Goal: Information Seeking & Learning: Find specific page/section

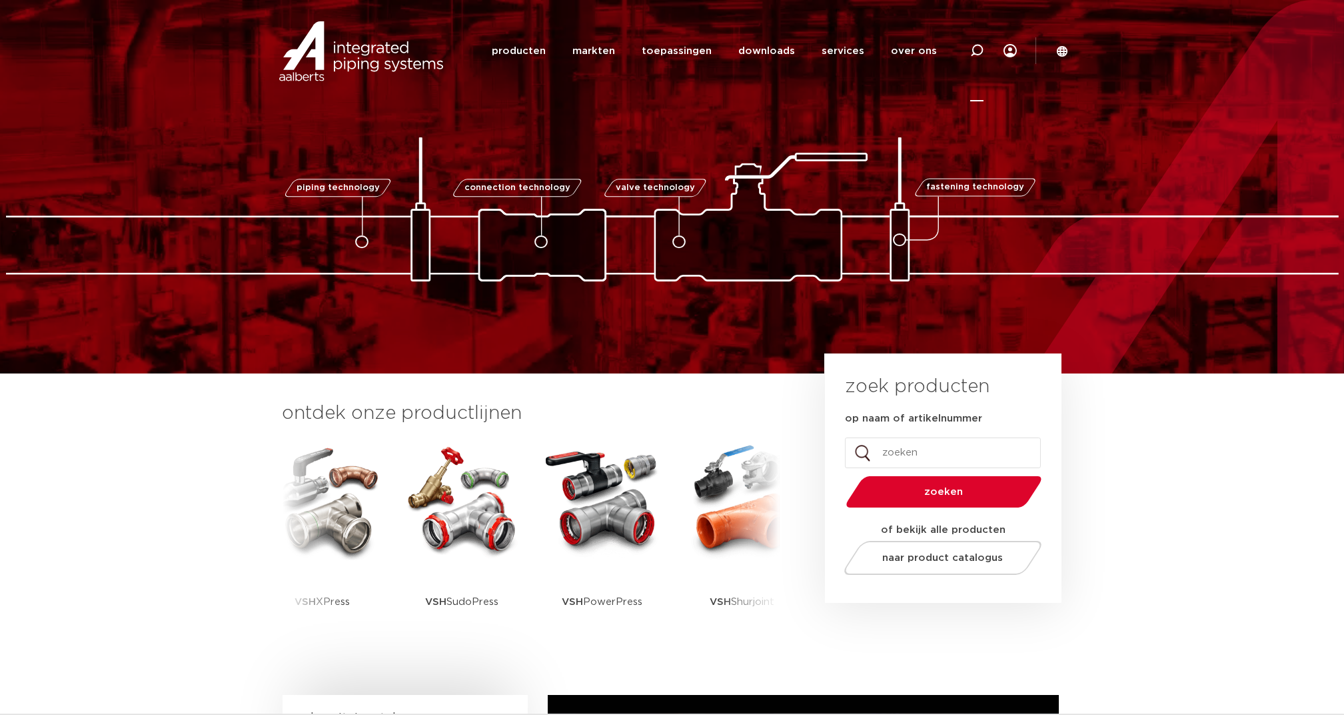
click at [971, 57] on icon at bounding box center [976, 50] width 13 height 13
type input "kogelafsluiter"
click button "Zoeken" at bounding box center [0, 0] width 0 height 0
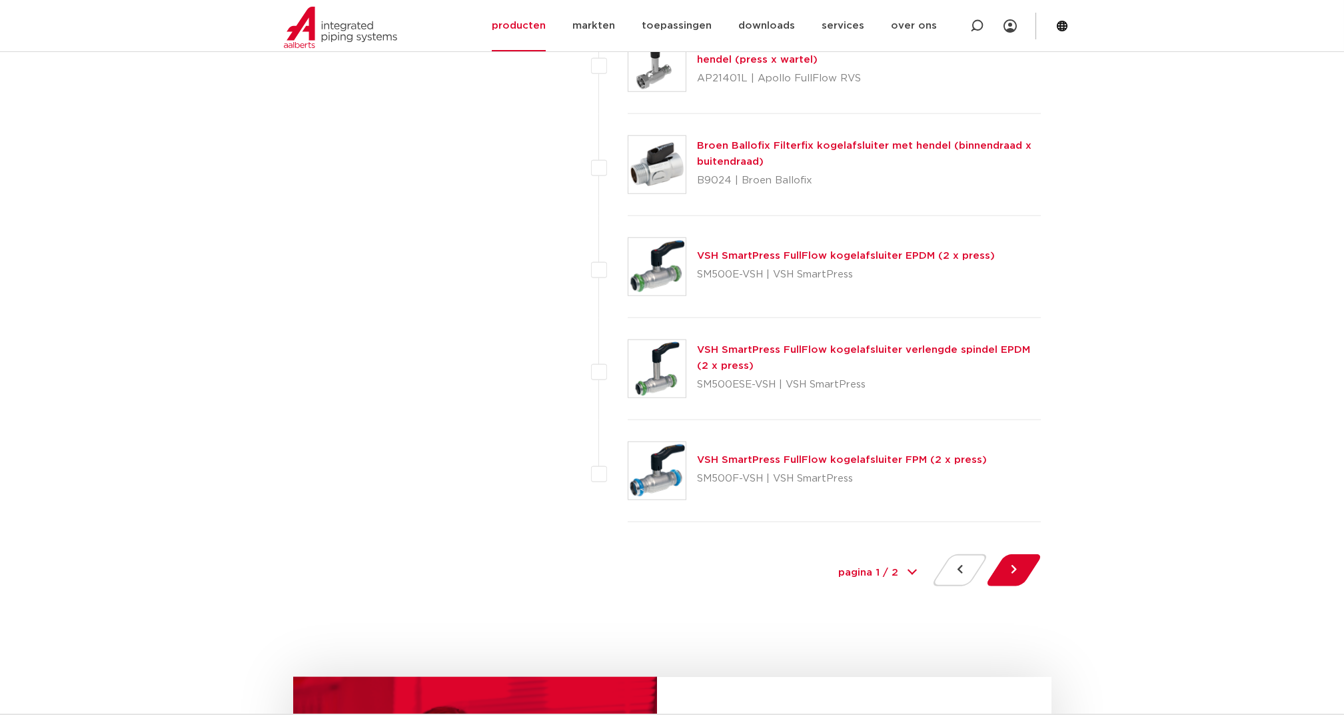
scroll to position [6132, 0]
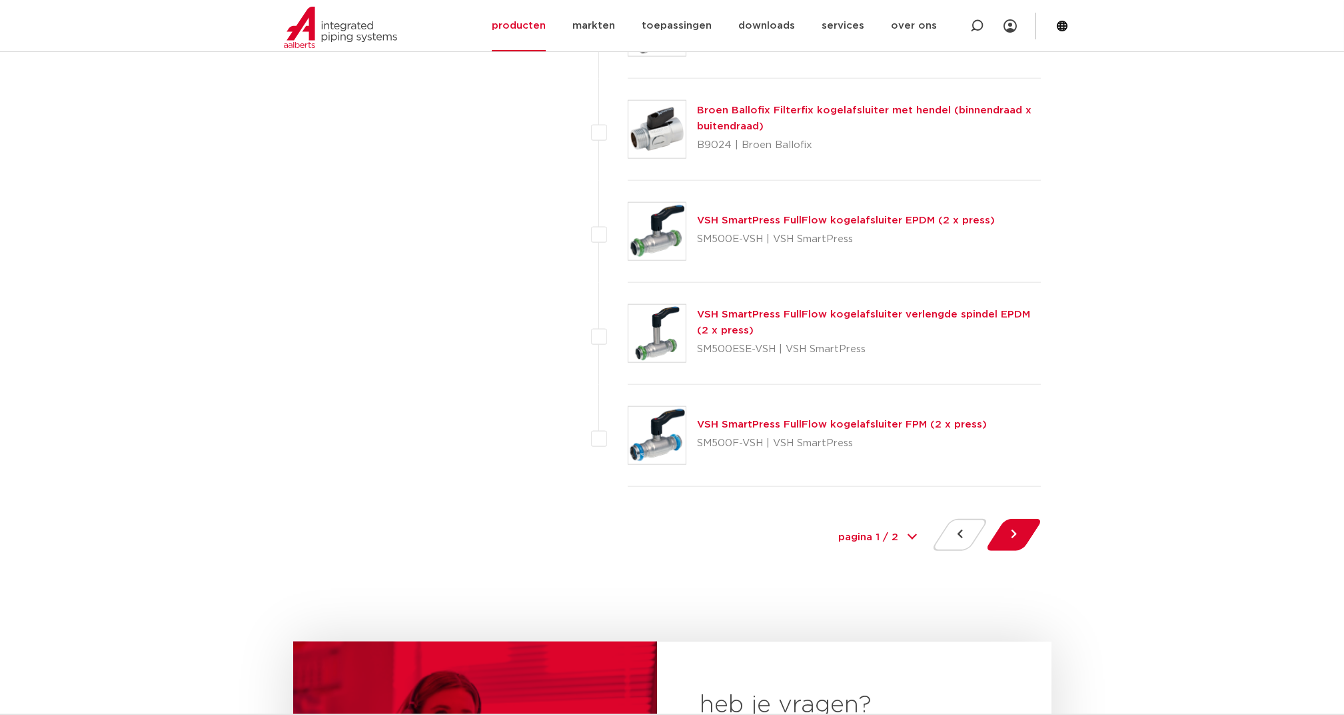
click at [910, 523] on select "pagina 1 / 2 1 2" at bounding box center [878, 538] width 100 height 30
select select "2"
click at [828, 523] on select "pagina 1 / 2 1 2" at bounding box center [878, 538] width 100 height 30
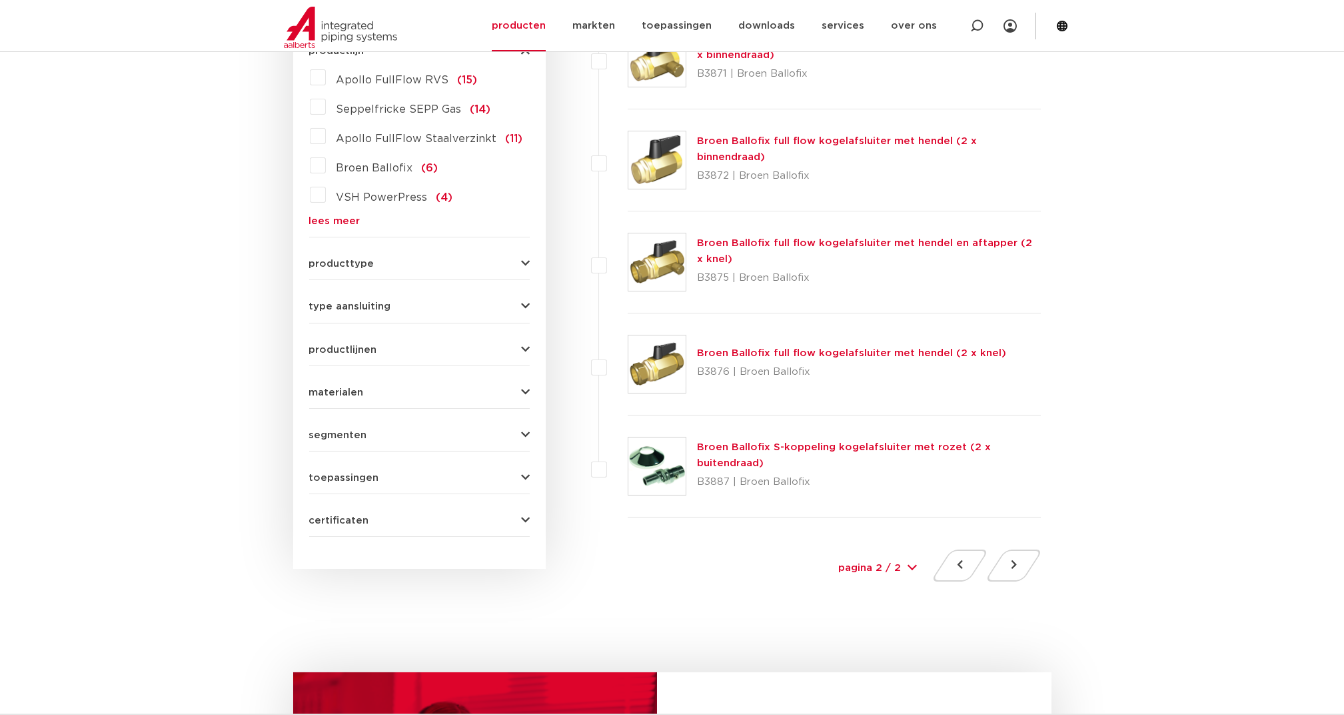
scroll to position [711, 0]
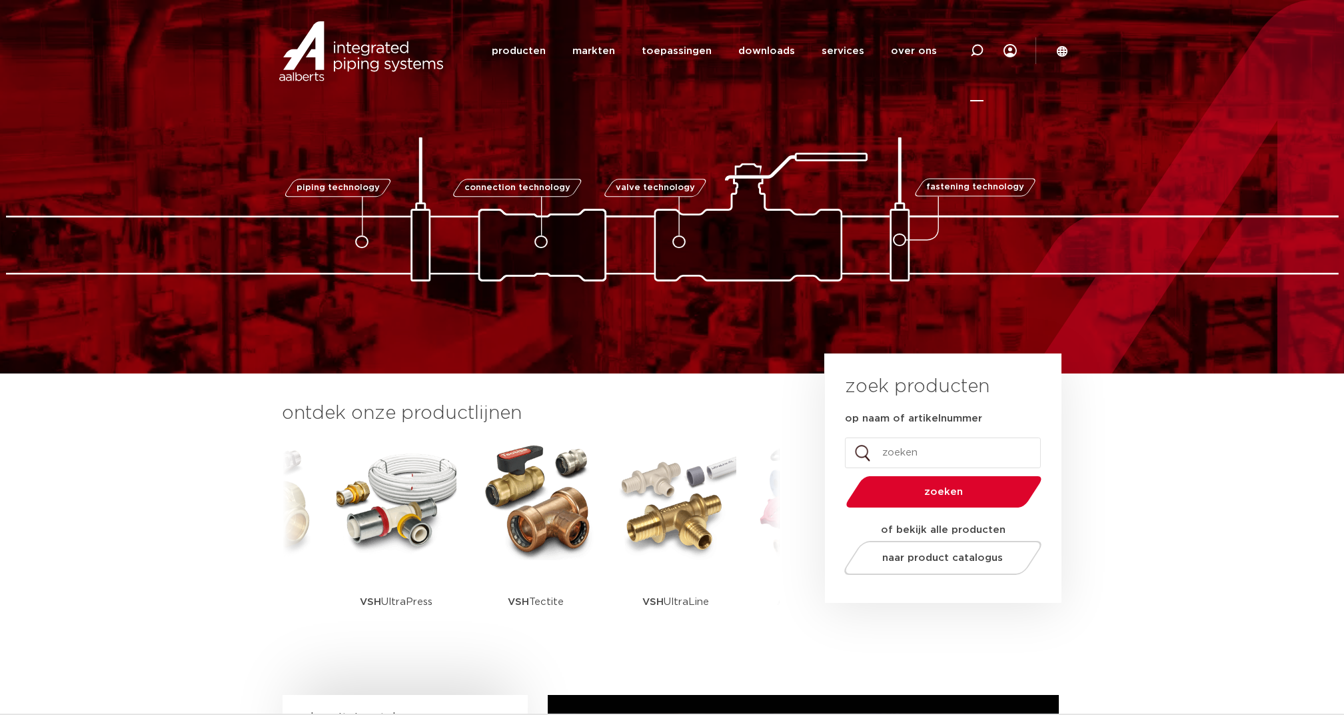
click at [974, 51] on icon at bounding box center [977, 51] width 16 height 16
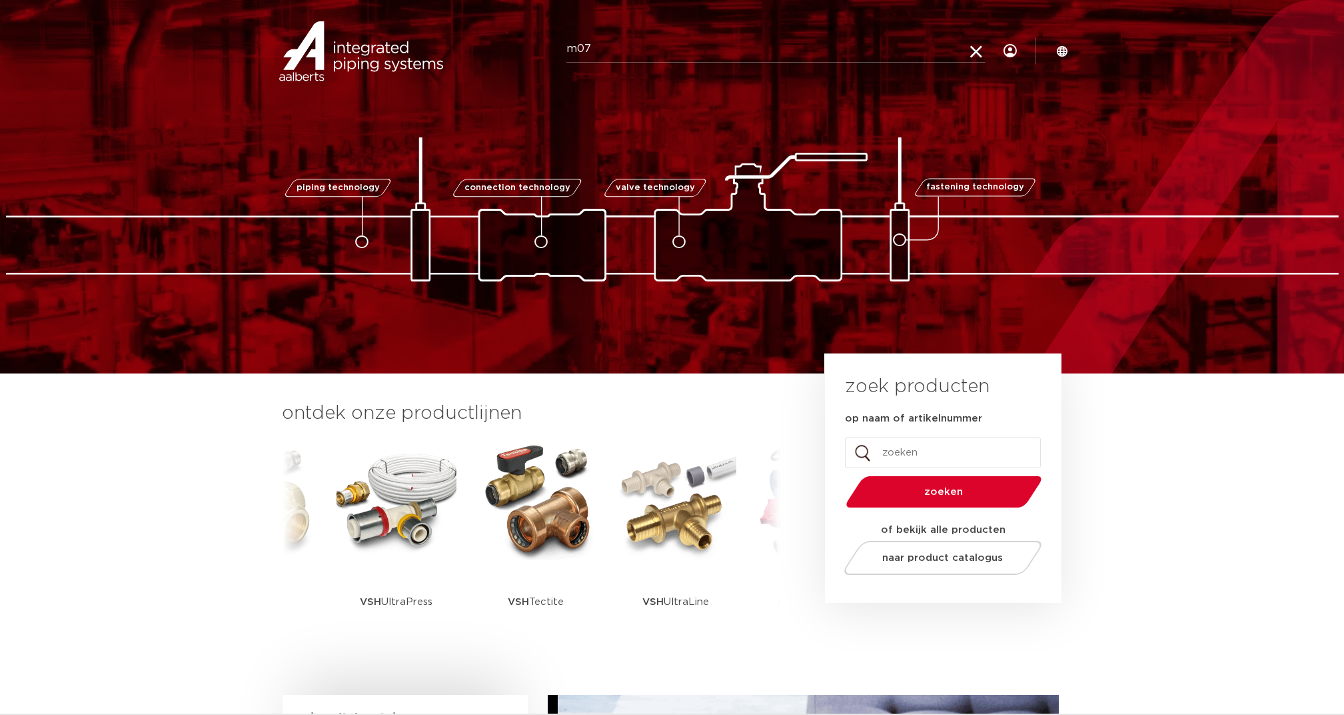
type input "m07"
click button "Zoeken" at bounding box center [0, 0] width 0 height 0
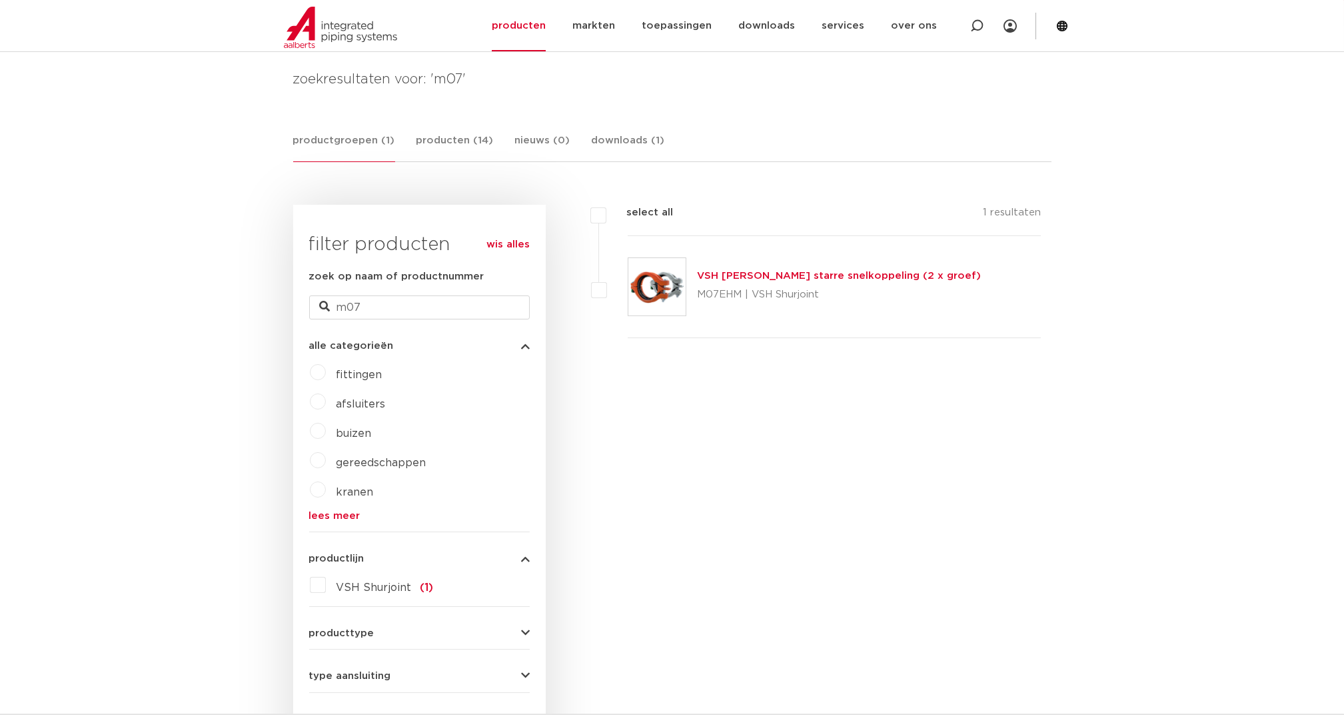
scroll to position [177, 0]
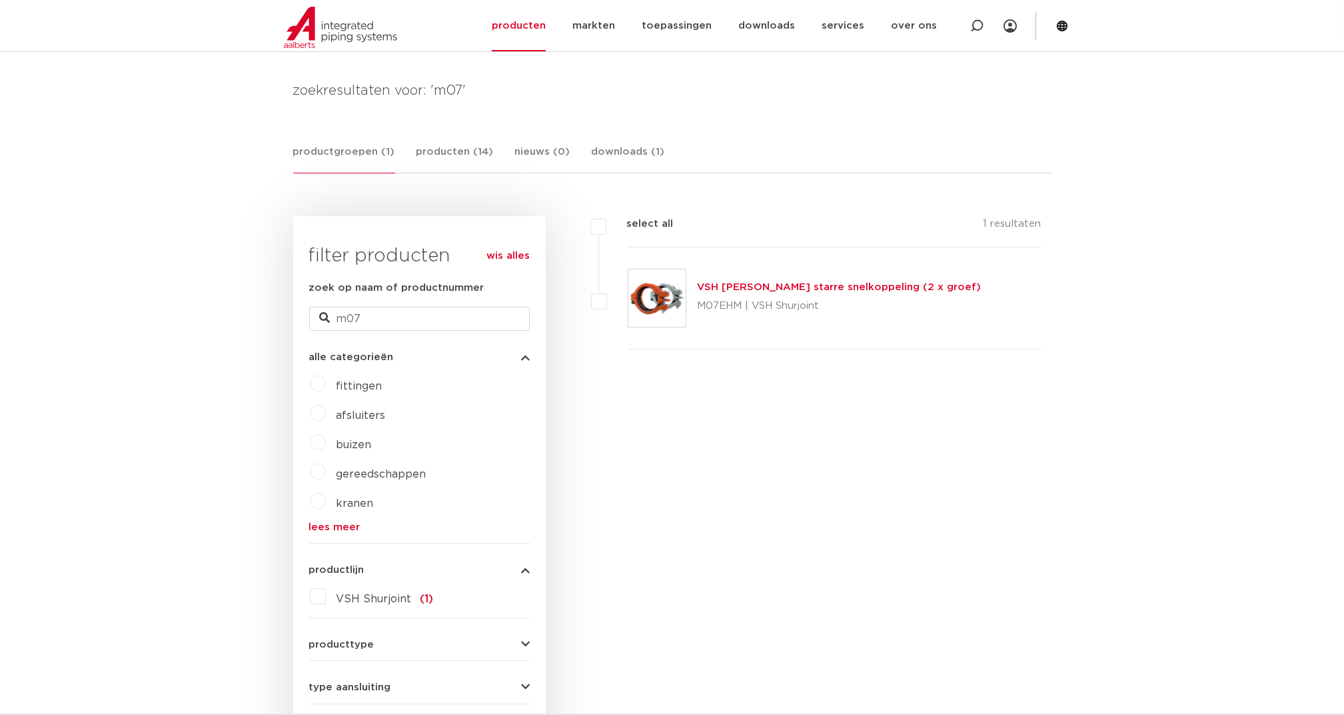
click at [774, 286] on link "VSH [PERSON_NAME] starre snelkoppeling (2 x groef)" at bounding box center [839, 287] width 284 height 10
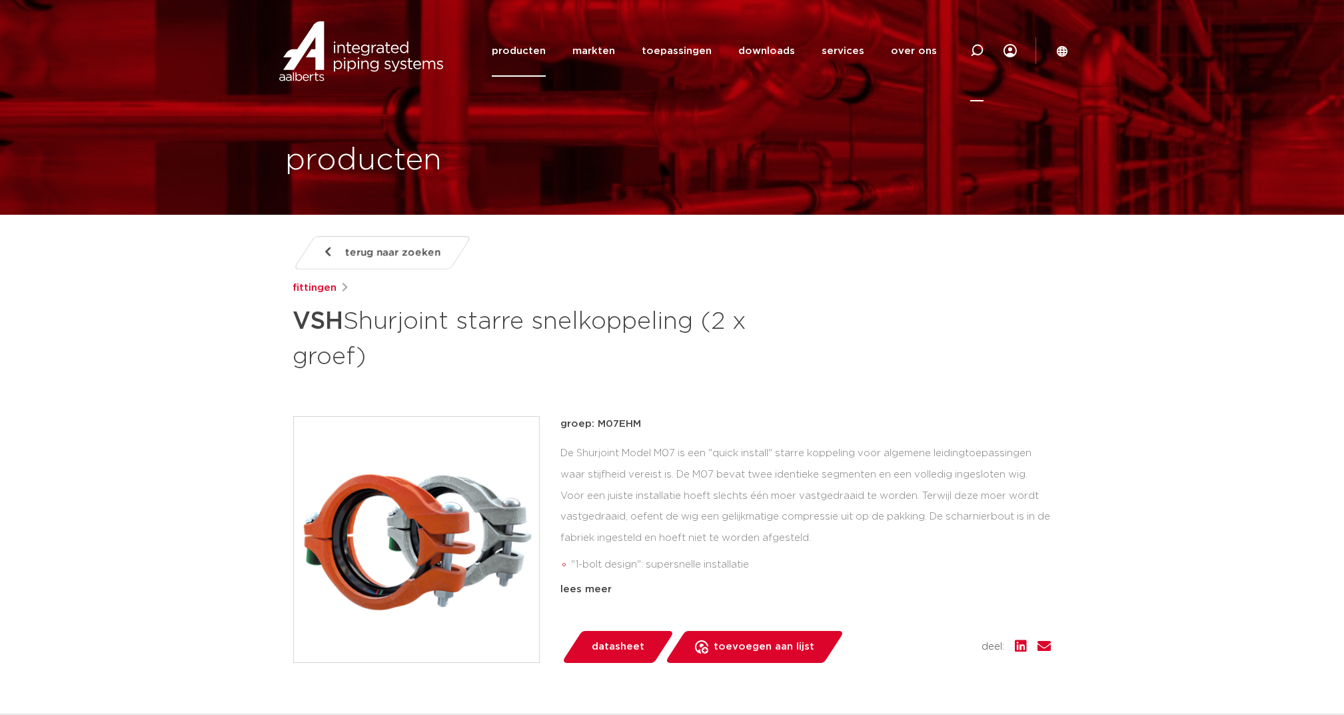
click at [979, 49] on icon at bounding box center [976, 50] width 13 height 13
type input "z05"
click button "Zoeken" at bounding box center [0, 0] width 0 height 0
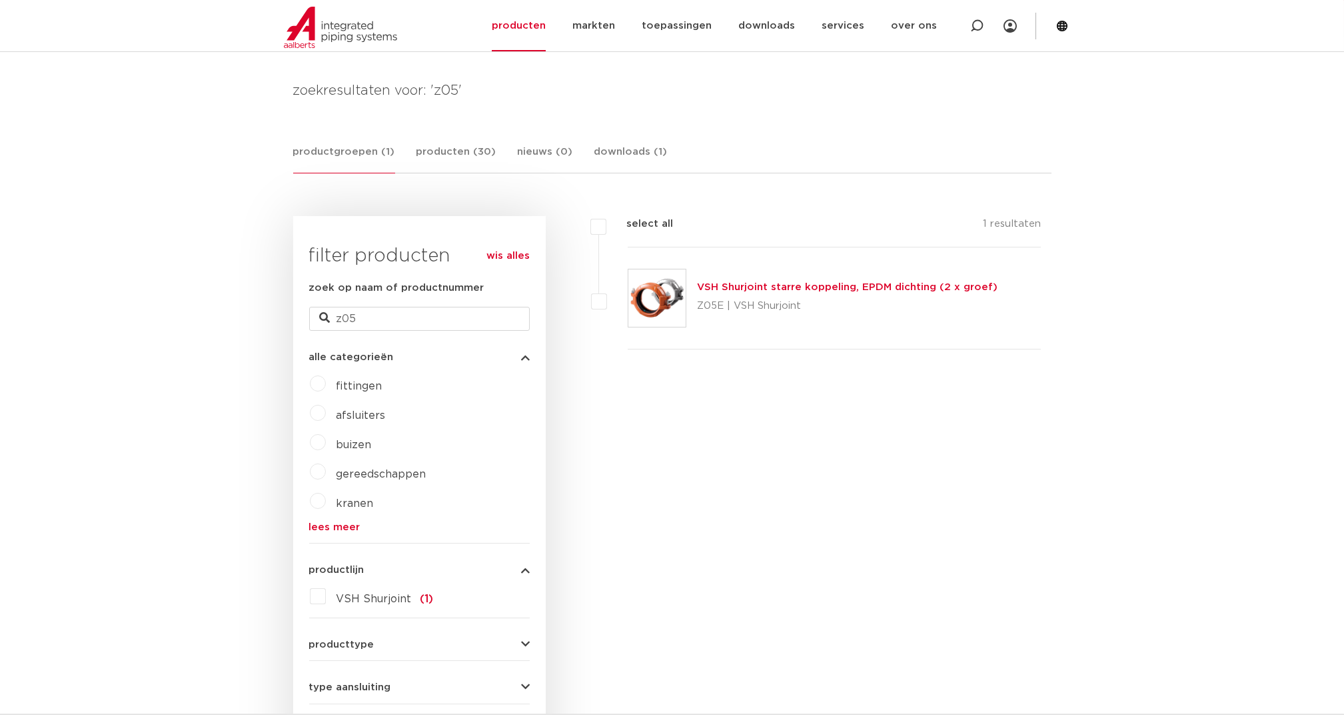
click at [763, 287] on link "VSH Shurjoint starre koppeling, EPDM dichting (2 x groef)" at bounding box center [847, 287] width 301 height 10
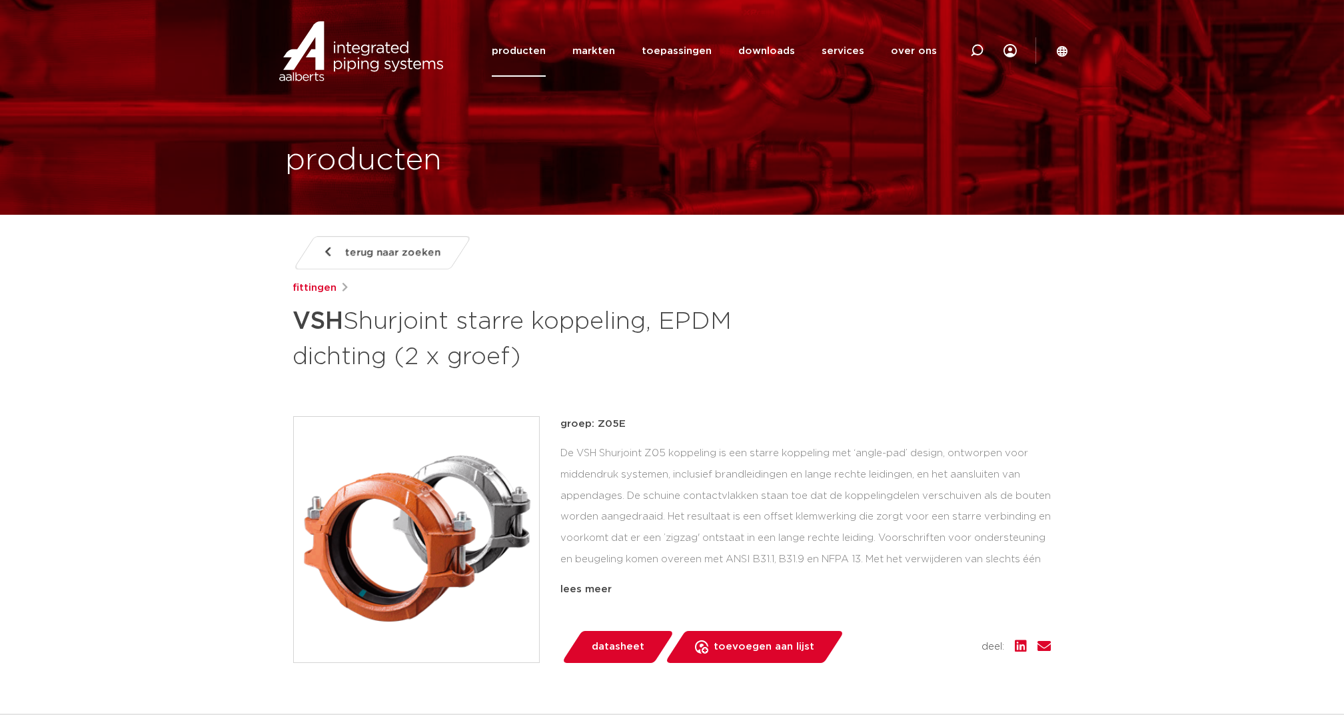
click at [541, 52] on link "producten" at bounding box center [519, 50] width 54 height 51
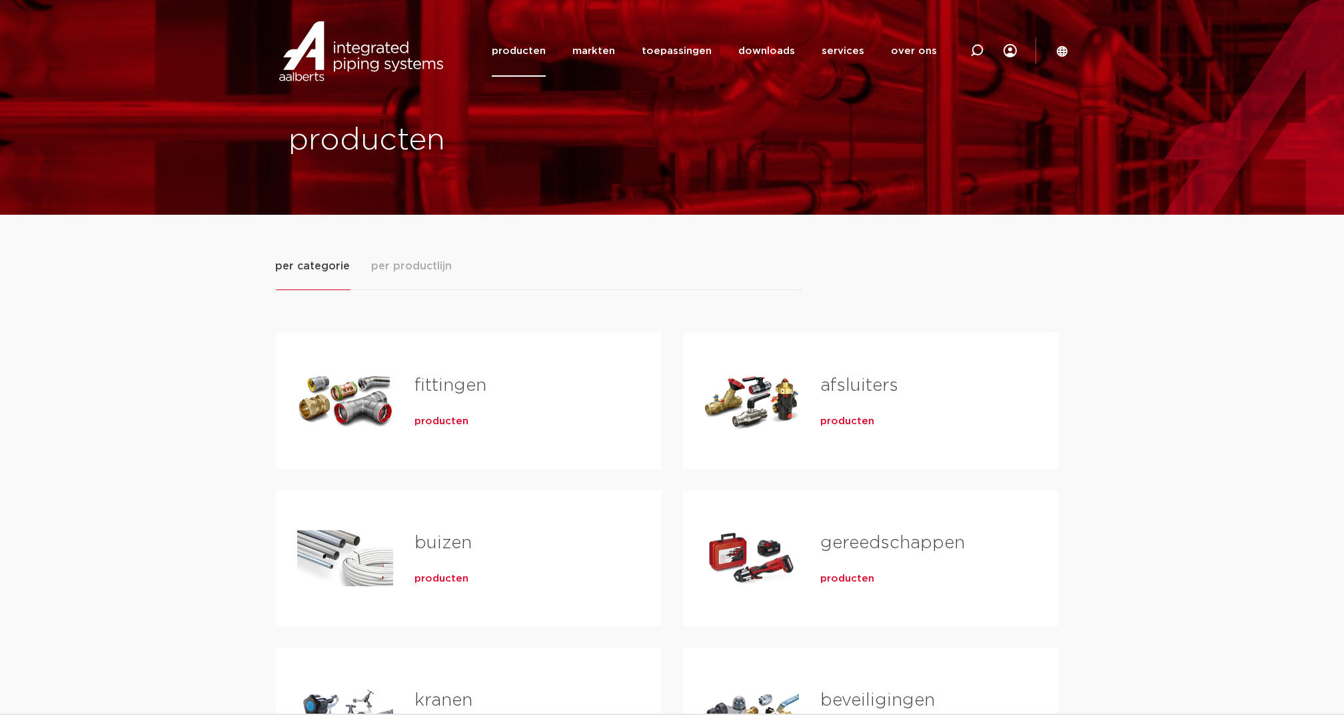
click at [425, 271] on span "per productlijn" at bounding box center [412, 266] width 81 height 16
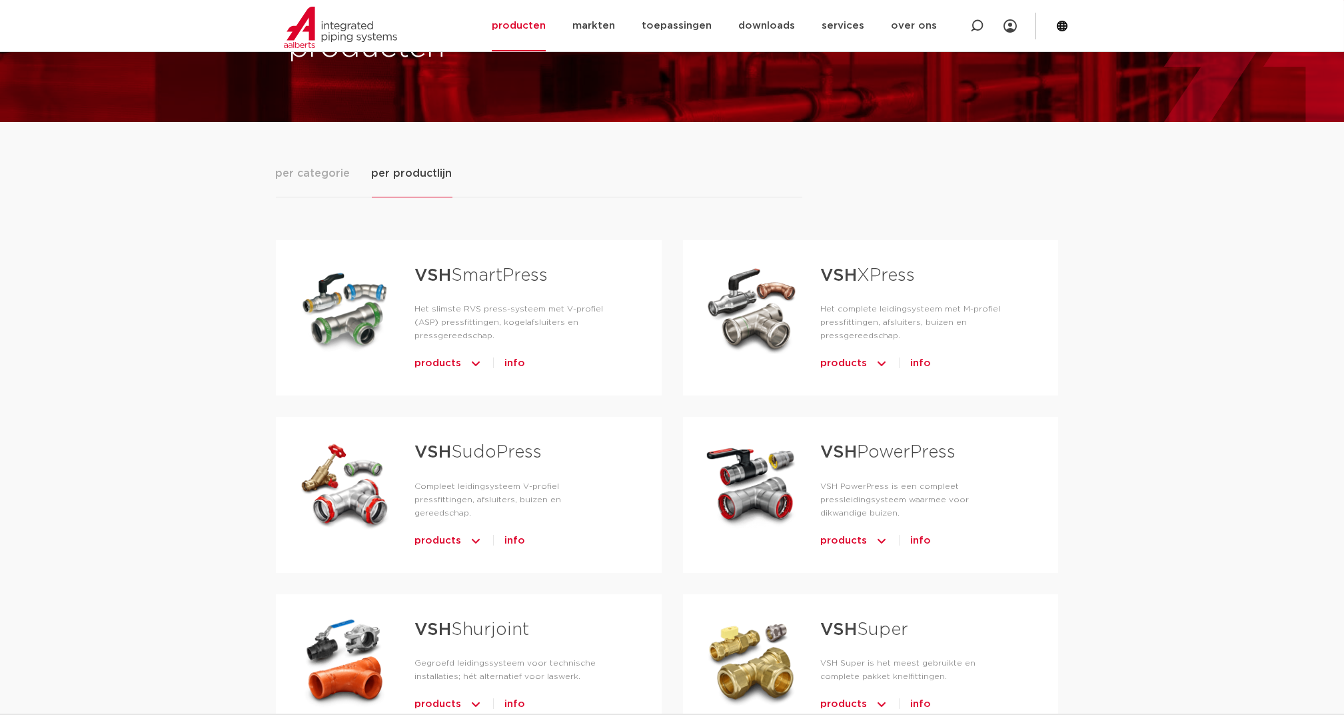
scroll to position [177, 0]
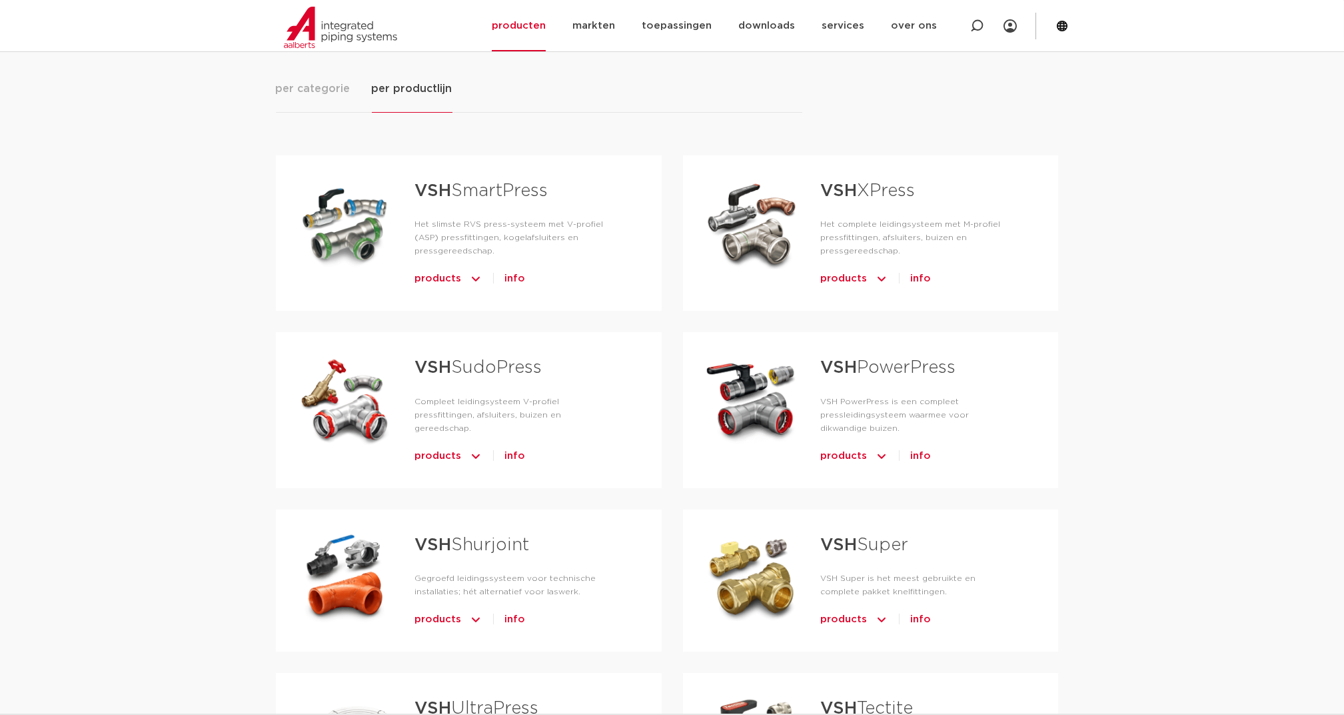
click at [842, 457] on span "products" at bounding box center [844, 455] width 47 height 21
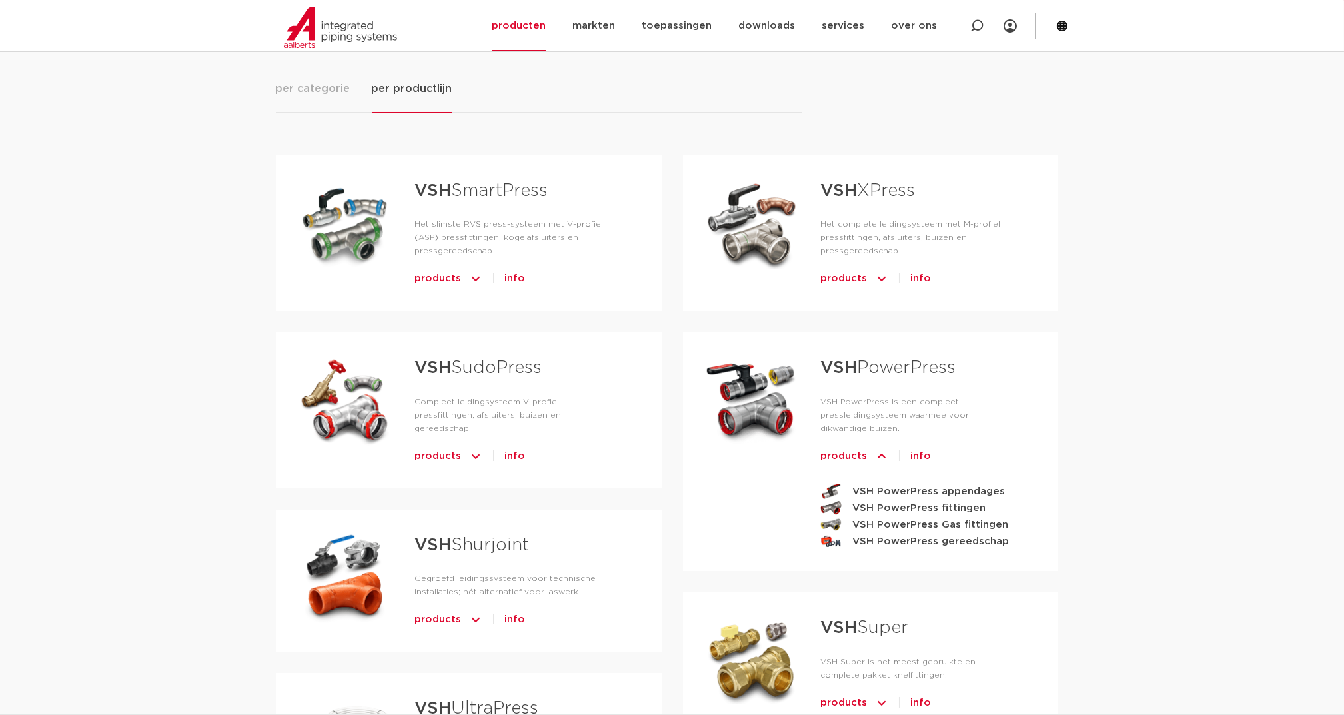
click at [867, 370] on link "VSH PowerPress" at bounding box center [888, 367] width 135 height 17
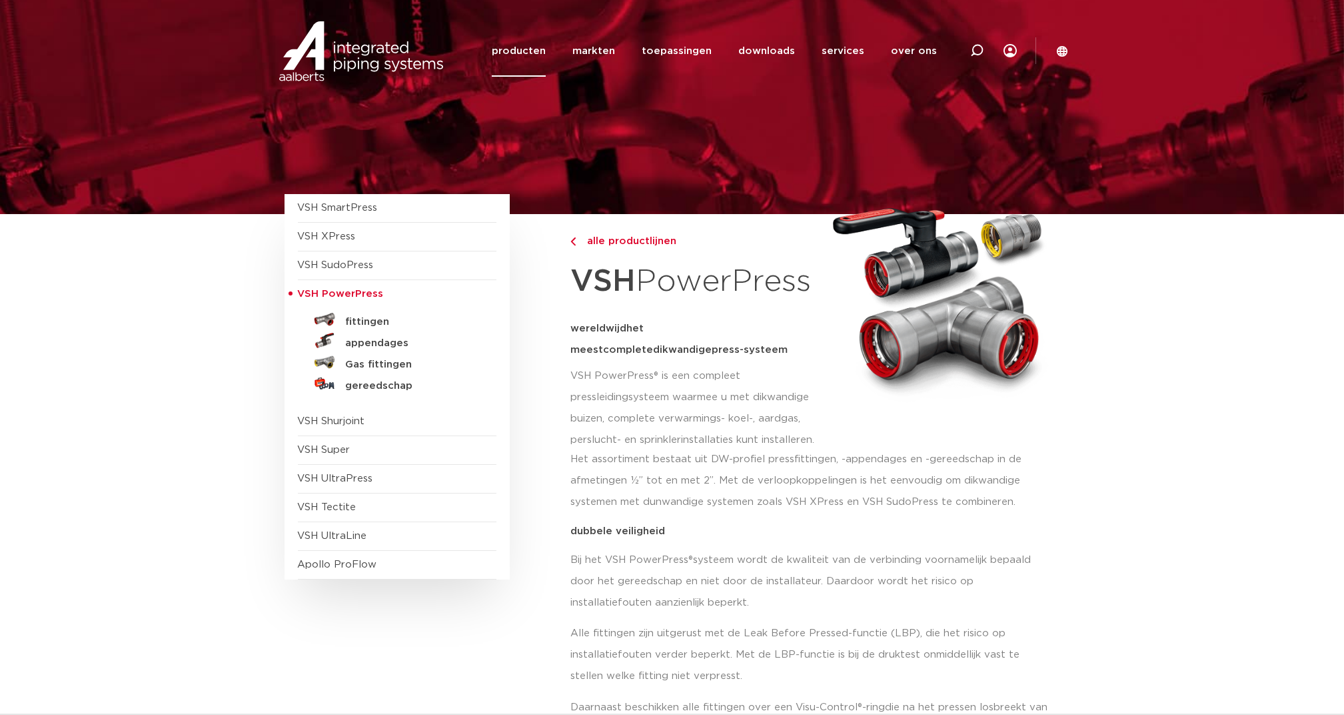
click at [386, 313] on link "fittingen" at bounding box center [397, 319] width 199 height 21
